Goal: Task Accomplishment & Management: Use online tool/utility

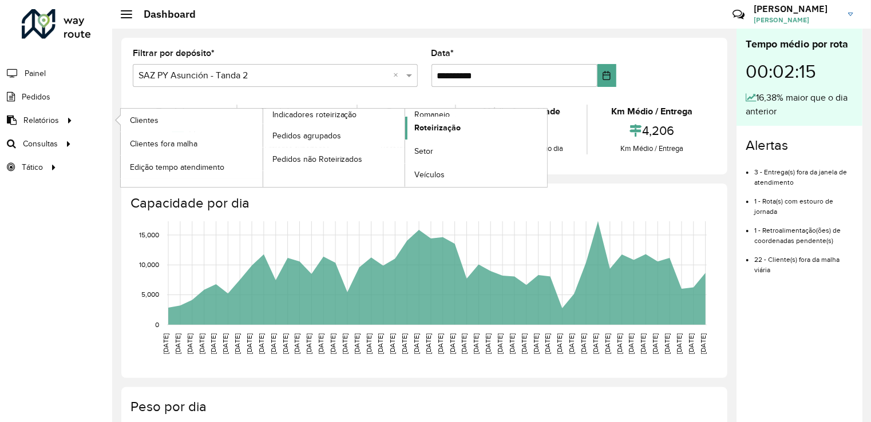
click at [445, 124] on span "Roteirização" at bounding box center [437, 128] width 46 height 12
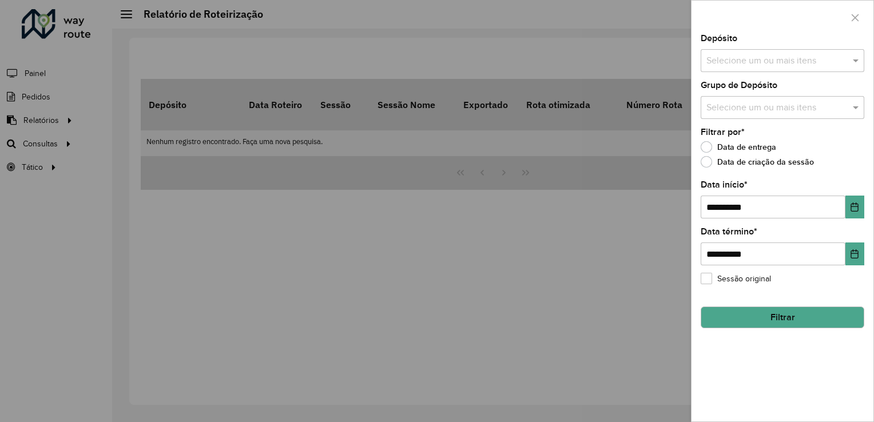
click at [678, 193] on div at bounding box center [437, 211] width 874 height 422
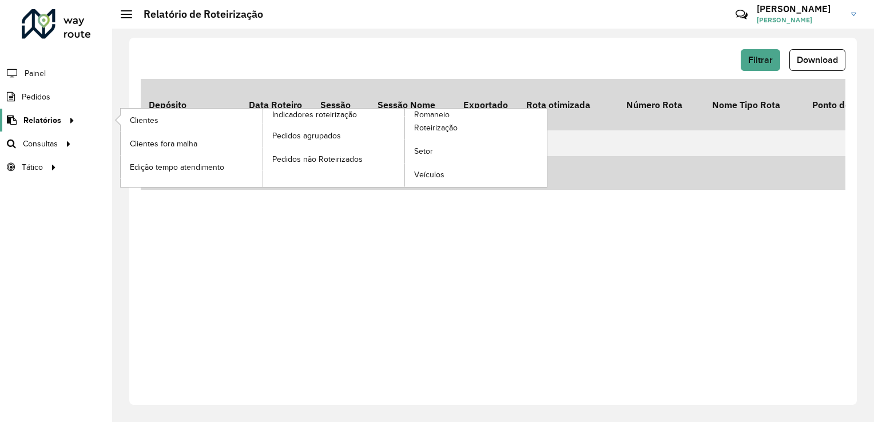
click at [29, 122] on span "Relatórios" at bounding box center [42, 120] width 38 height 12
click at [34, 117] on span "Relatórios" at bounding box center [42, 120] width 38 height 12
click at [433, 110] on span "Romaneio" at bounding box center [432, 115] width 37 height 12
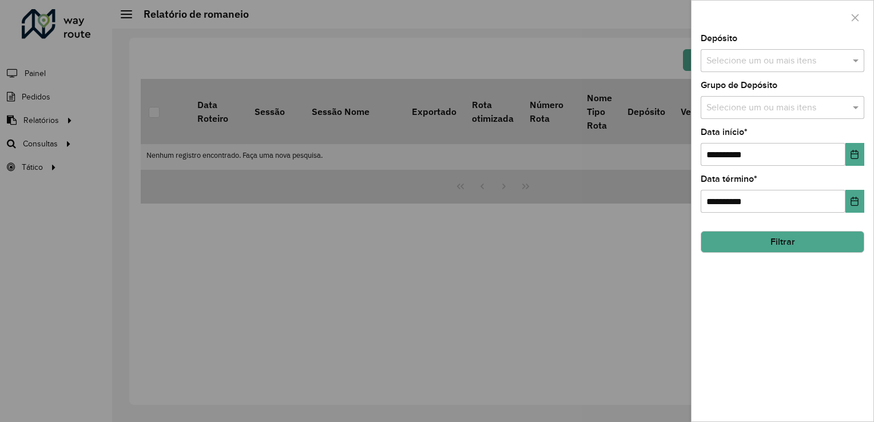
click at [674, 230] on div at bounding box center [437, 211] width 874 height 422
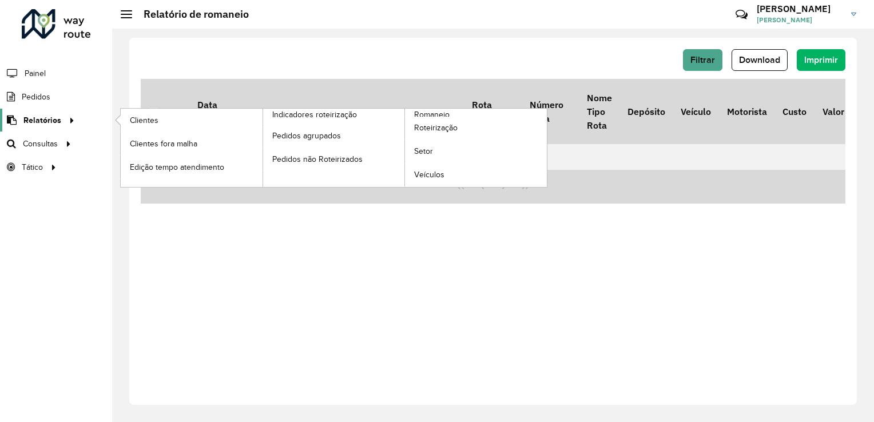
click at [33, 116] on span "Relatórios" at bounding box center [42, 120] width 38 height 12
click at [436, 127] on span "Roteirização" at bounding box center [437, 128] width 46 height 12
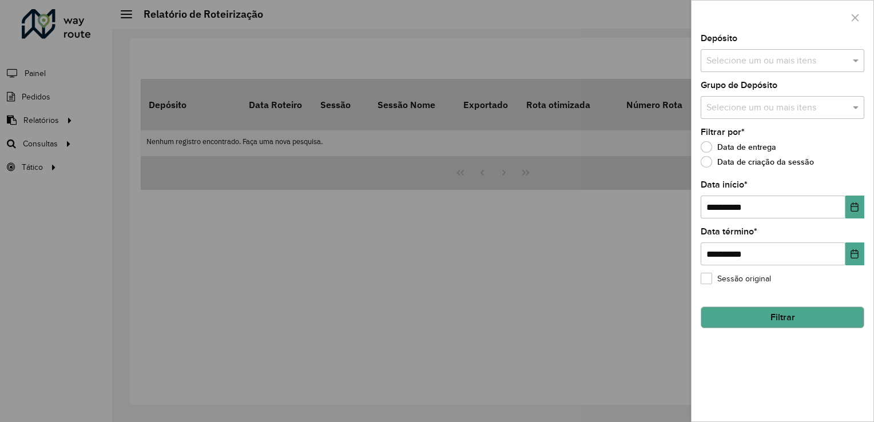
click at [666, 203] on div at bounding box center [437, 211] width 874 height 422
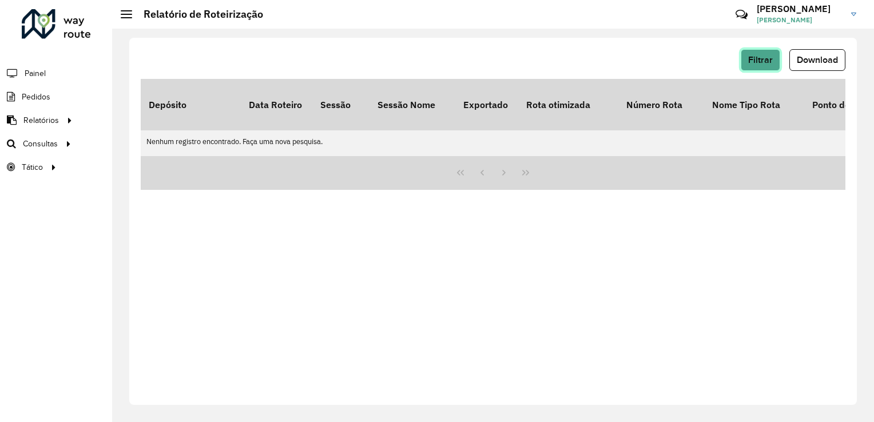
click at [761, 58] on span "Filtrar" at bounding box center [761, 60] width 25 height 10
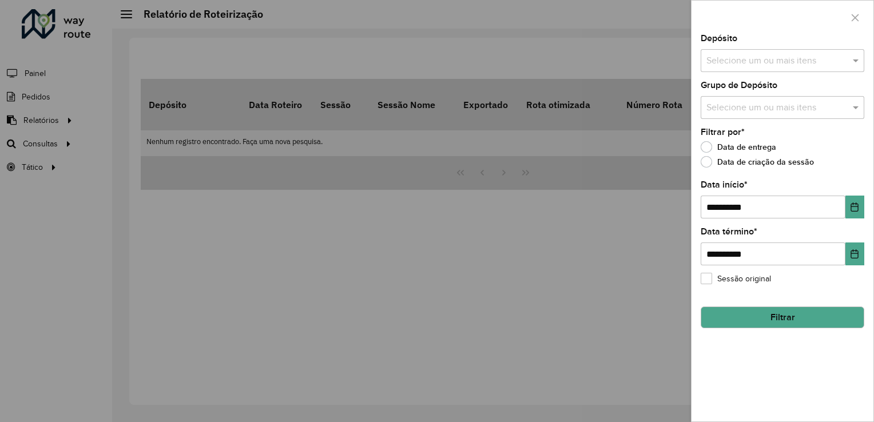
click at [743, 63] on input "text" at bounding box center [777, 61] width 146 height 14
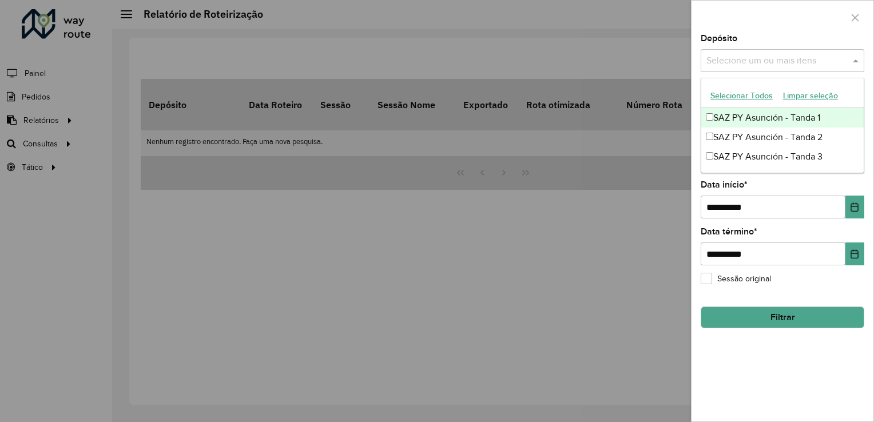
click at [740, 113] on div "SAZ PY Asunción - Tanda 1" at bounding box center [783, 117] width 163 height 19
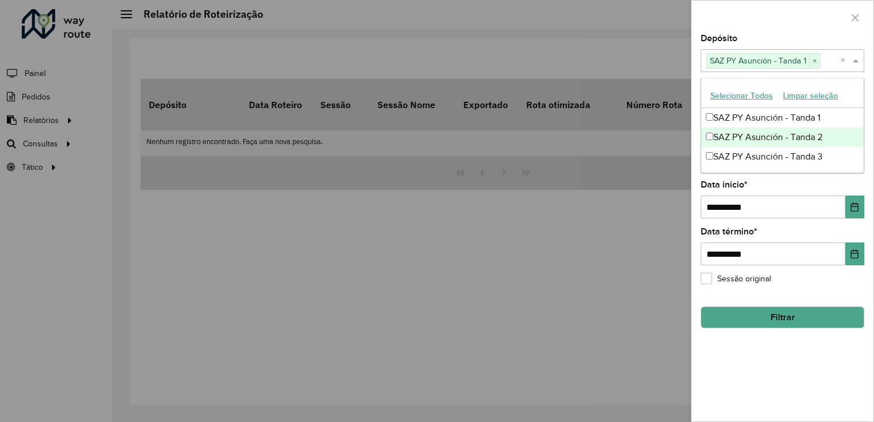
click at [727, 129] on div "SAZ PY Asunción - Tanda 2" at bounding box center [783, 137] width 163 height 19
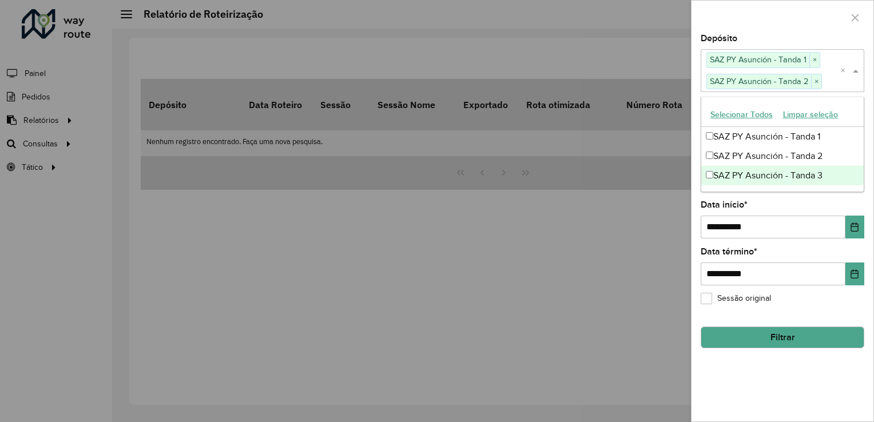
click at [727, 171] on div "SAZ PY Asunción - Tanda 3" at bounding box center [783, 175] width 163 height 19
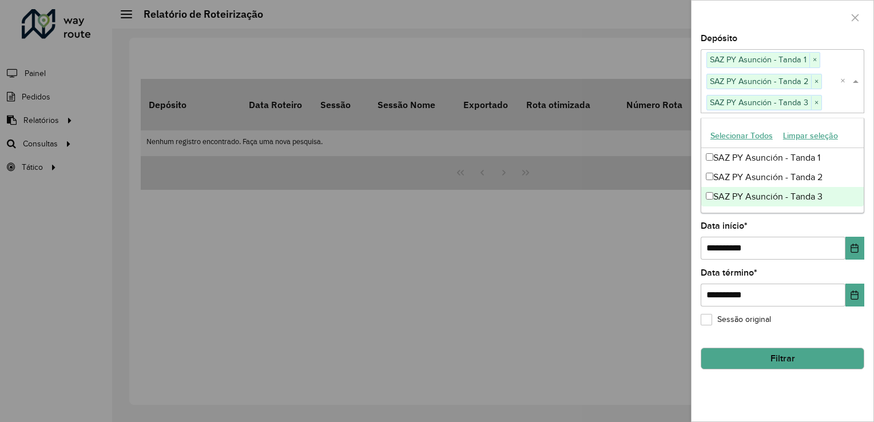
click at [773, 216] on div "**********" at bounding box center [783, 227] width 182 height 387
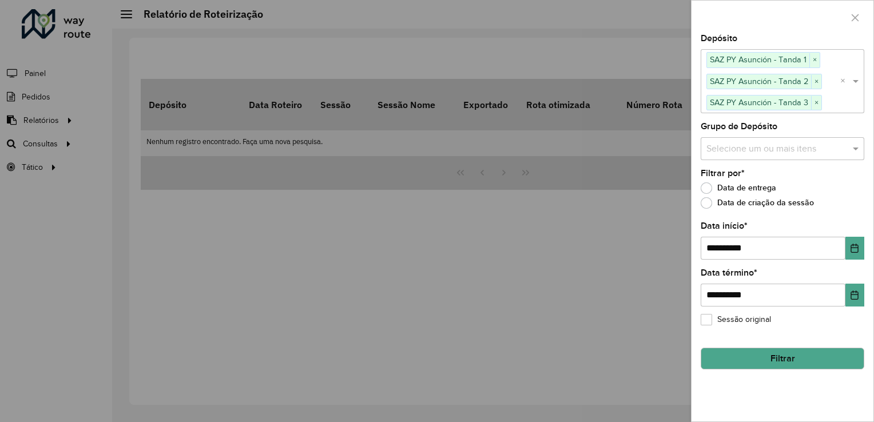
click at [726, 152] on input "text" at bounding box center [777, 149] width 146 height 14
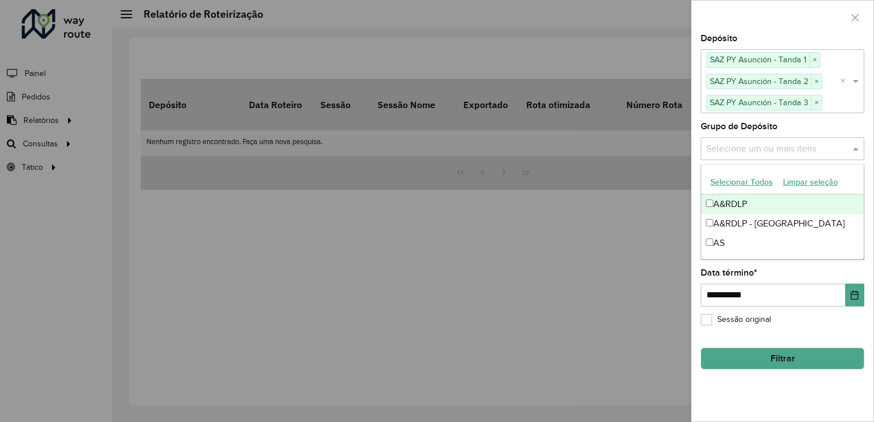
click at [729, 202] on div "A&RDLP" at bounding box center [783, 204] width 163 height 19
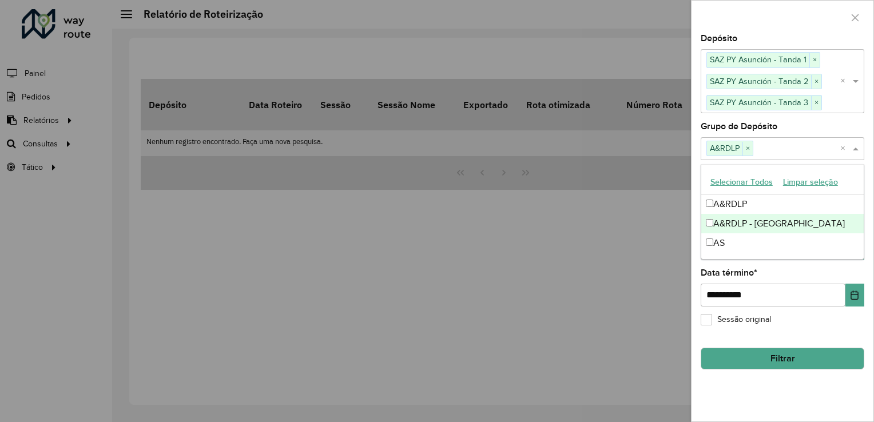
click at [726, 223] on div "A&RDLP - [GEOGRAPHIC_DATA]" at bounding box center [783, 223] width 163 height 19
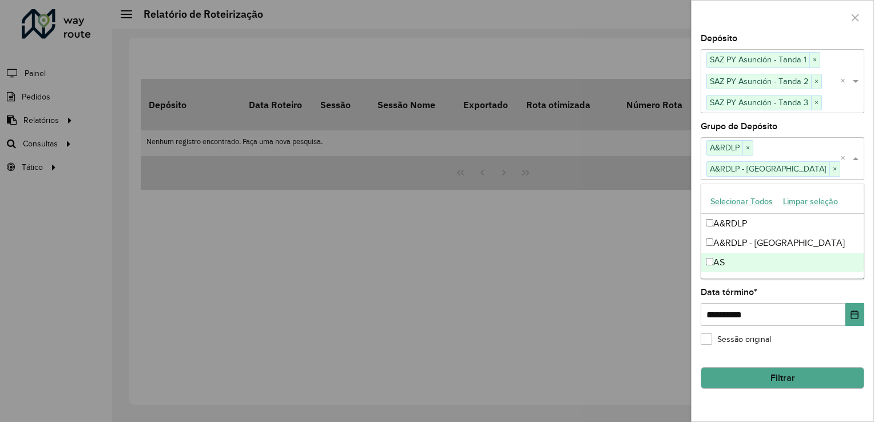
click at [725, 256] on div "AS" at bounding box center [783, 262] width 163 height 19
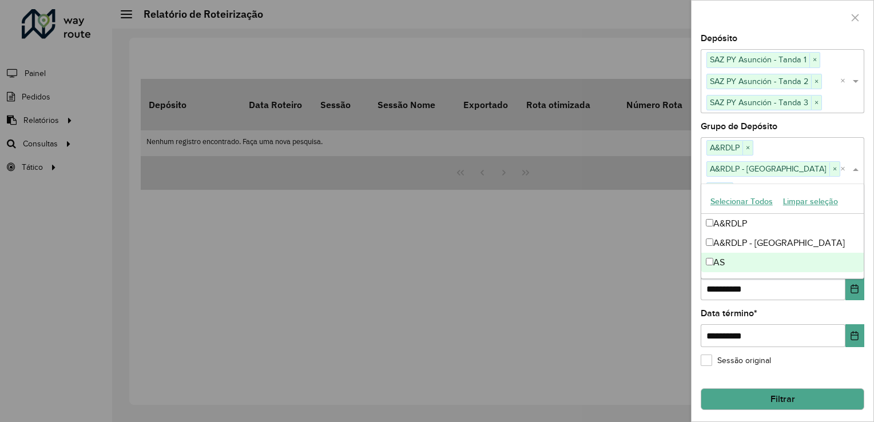
click at [801, 283] on div "**********" at bounding box center [783, 227] width 182 height 387
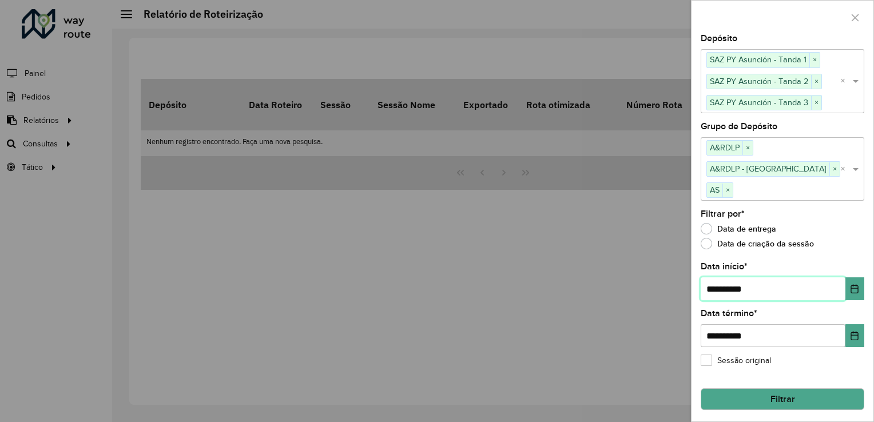
click at [717, 278] on input "**********" at bounding box center [773, 289] width 145 height 23
type input "**********"
click at [762, 389] on button "Filtrar" at bounding box center [783, 400] width 164 height 22
